Goal: Navigation & Orientation: Find specific page/section

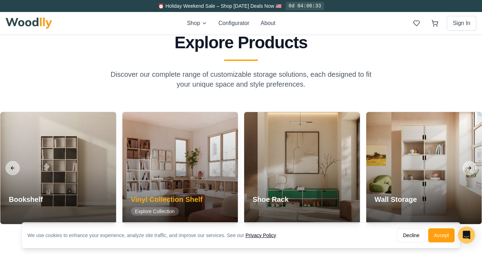
scroll to position [615, 0]
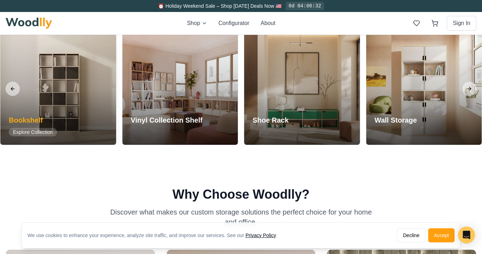
click at [59, 111] on div "Bookshelf Explore Collection" at bounding box center [32, 126] width 65 height 38
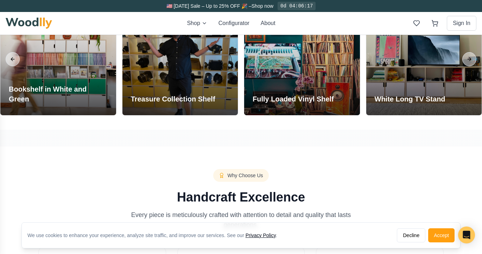
scroll to position [751, 0]
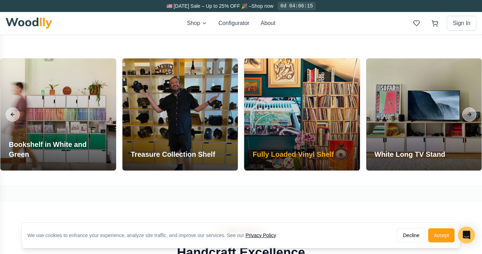
click at [274, 152] on h3 "Fully Loaded Vinyl Shelf" at bounding box center [293, 154] width 81 height 10
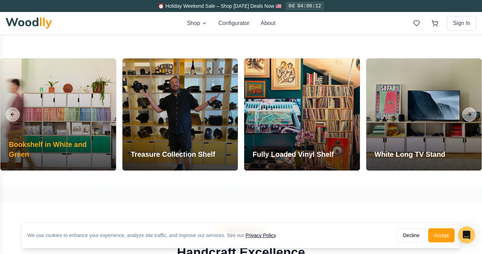
click at [73, 157] on h3 "Bookshelf in White and Green" at bounding box center [58, 149] width 99 height 20
click at [74, 146] on h3 "Bookshelf in White and Green" at bounding box center [58, 149] width 99 height 20
click at [75, 147] on h3 "Bookshelf in White and Green" at bounding box center [58, 149] width 99 height 20
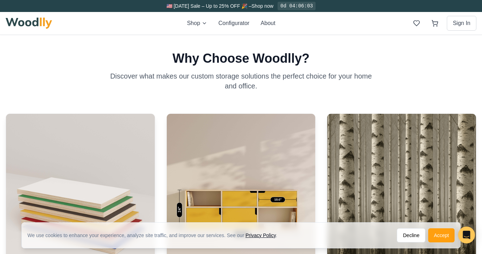
scroll to position [1031, 0]
